Goal: Task Accomplishment & Management: Manage account settings

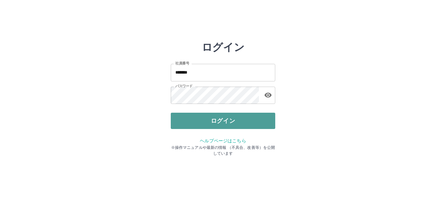
click at [212, 119] on button "ログイン" at bounding box center [223, 121] width 104 height 16
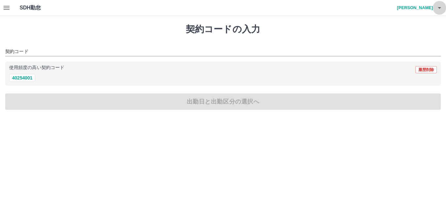
click at [438, 8] on icon "button" at bounding box center [439, 8] width 3 height 2
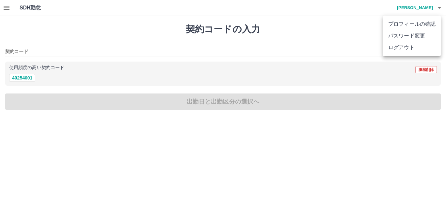
click at [413, 48] on li "ログアウト" at bounding box center [412, 48] width 58 height 12
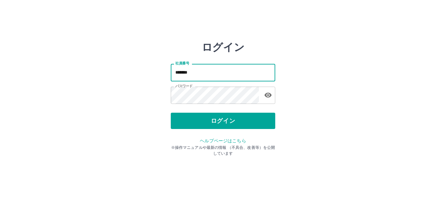
click at [193, 73] on input "*******" at bounding box center [223, 72] width 104 height 17
type input "*******"
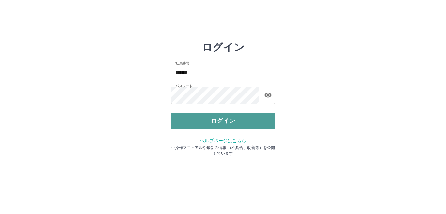
click at [199, 117] on button "ログイン" at bounding box center [223, 121] width 104 height 16
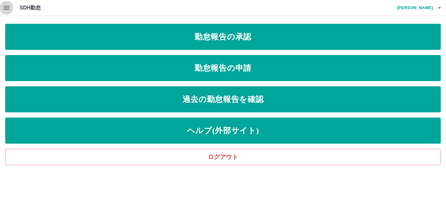
click at [8, 8] on icon "button" at bounding box center [7, 8] width 6 height 4
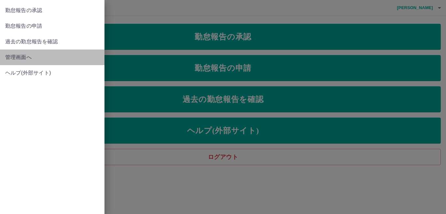
click at [27, 58] on span "管理画面へ" at bounding box center [52, 58] width 94 height 8
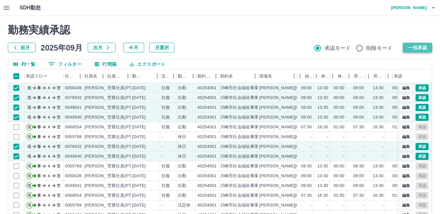
click at [419, 47] on button "一括承認" at bounding box center [417, 48] width 29 height 10
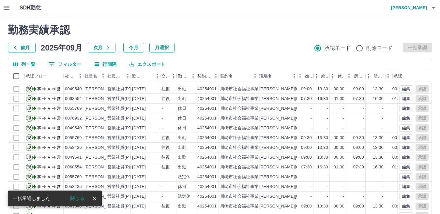
scroll to position [61, 0]
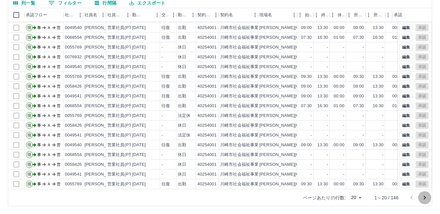
click at [427, 198] on icon "次のページへ" at bounding box center [425, 198] width 8 height 8
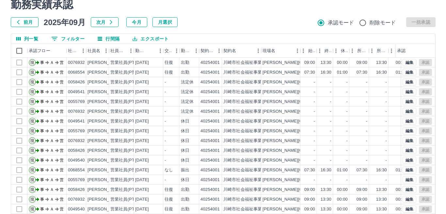
scroll to position [0, 0]
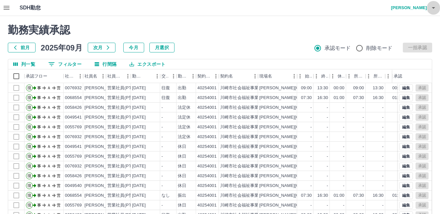
click at [435, 9] on icon "button" at bounding box center [434, 8] width 8 height 8
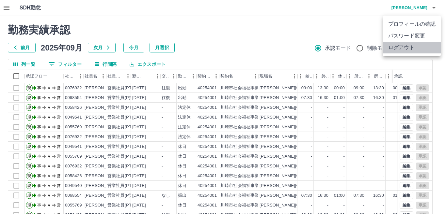
click at [409, 49] on li "ログアウト" at bounding box center [412, 48] width 58 height 12
